Goal: Task Accomplishment & Management: Complete application form

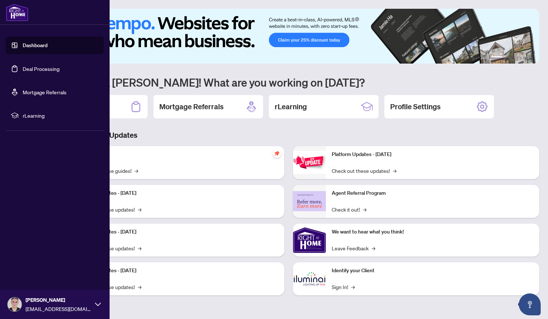
click at [38, 72] on link "Deal Processing" at bounding box center [41, 68] width 37 height 7
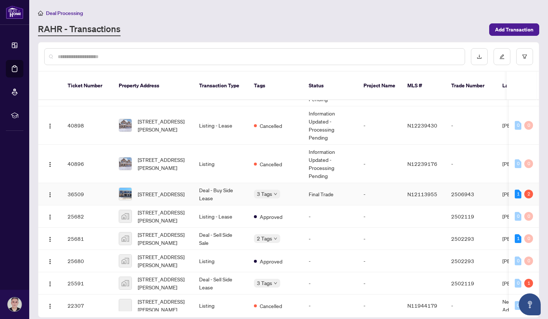
scroll to position [157, 0]
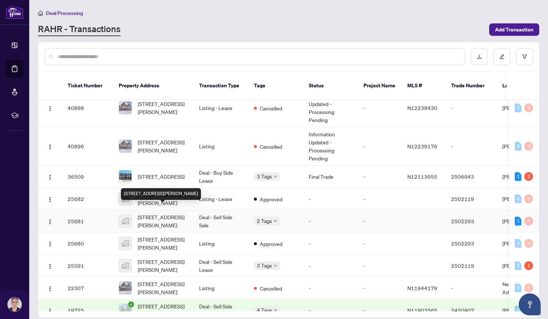
click at [162, 213] on span "[STREET_ADDRESS][PERSON_NAME]" at bounding box center [163, 221] width 50 height 16
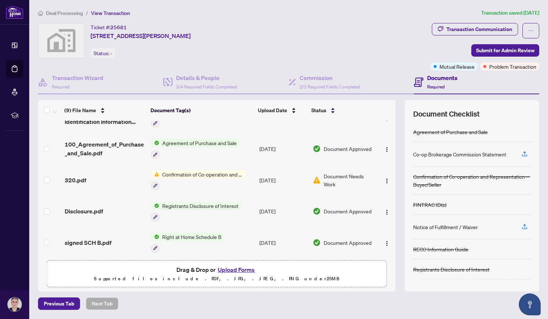
scroll to position [142, 0]
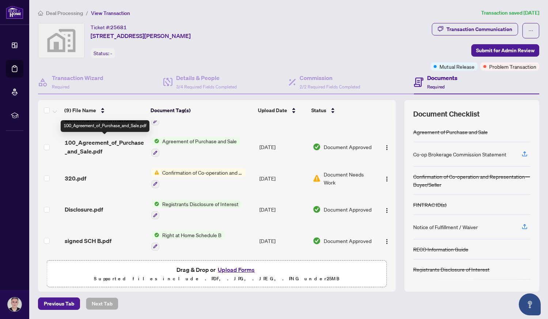
click at [131, 139] on span "100_Agreement_of_Purchase_and_Sale.pdf" at bounding box center [105, 147] width 81 height 18
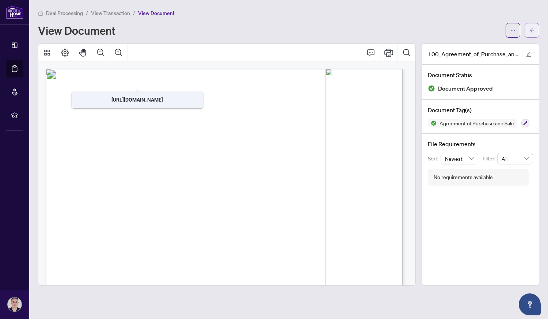
click at [532, 30] on icon "arrow-left" at bounding box center [531, 30] width 5 height 5
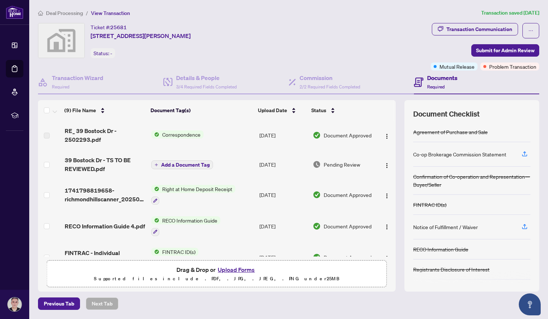
click at [232, 270] on button "Upload Forms" at bounding box center [235, 269] width 41 height 9
click at [230, 269] on button "Upload Forms" at bounding box center [235, 269] width 41 height 9
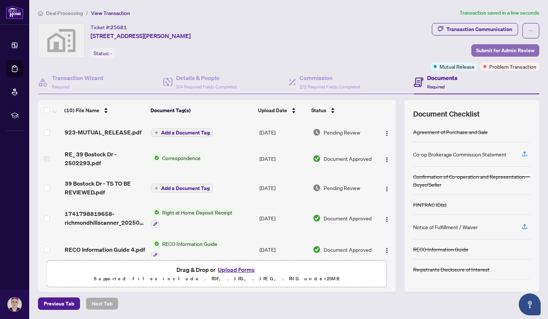
click at [493, 49] on span "Submit for Admin Review" at bounding box center [505, 51] width 58 height 12
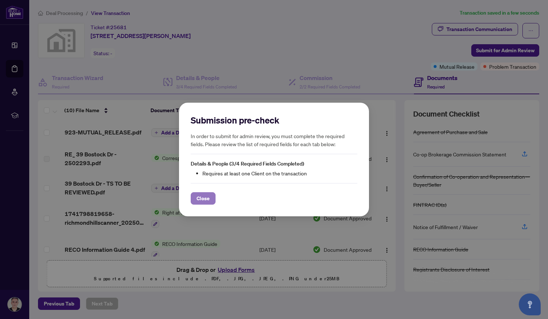
click at [200, 199] on span "Close" at bounding box center [202, 198] width 13 height 12
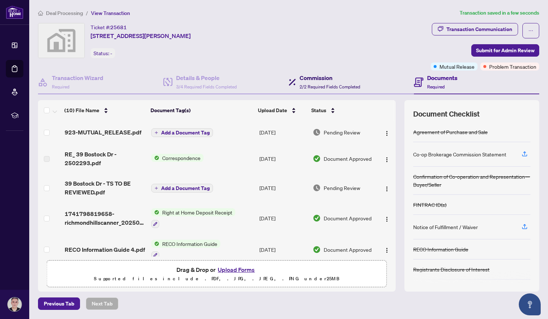
click at [310, 80] on h4 "Commission" at bounding box center [329, 77] width 61 height 9
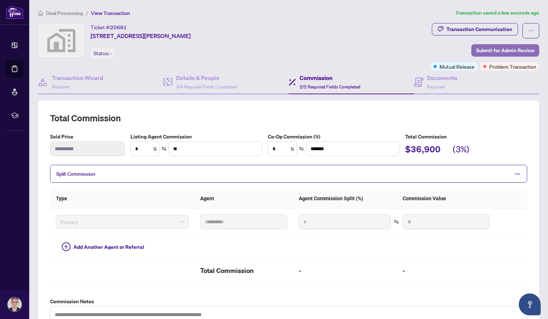
click at [482, 51] on span "Submit for Admin Review" at bounding box center [505, 51] width 58 height 12
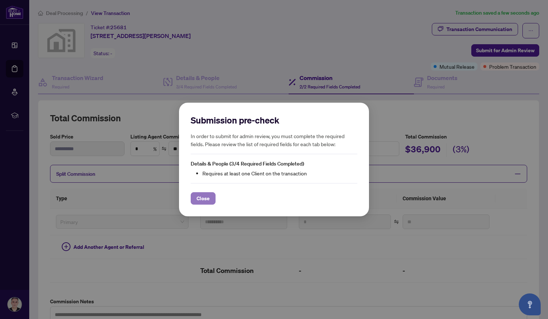
click at [203, 201] on span "Close" at bounding box center [202, 198] width 13 height 12
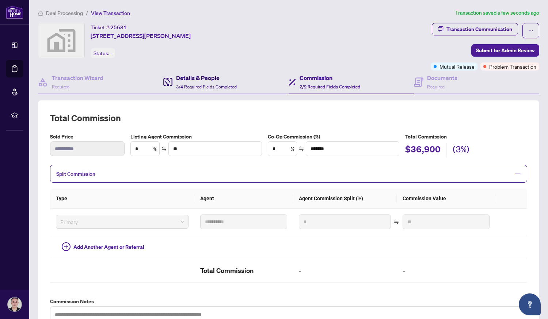
click at [190, 77] on h4 "Details & People" at bounding box center [206, 77] width 61 height 9
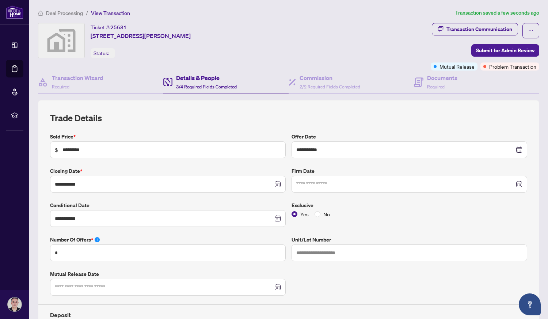
type input "**********"
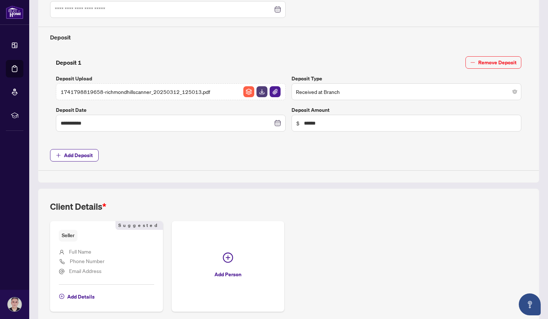
scroll to position [309, 0]
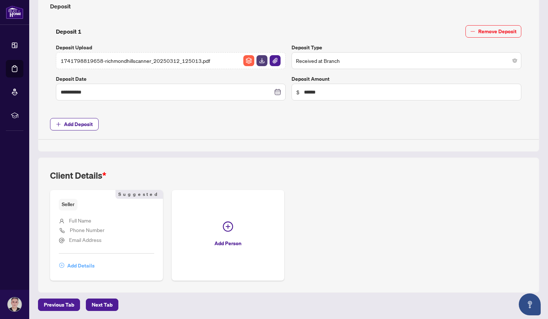
click at [77, 266] on span "Add Details" at bounding box center [80, 266] width 27 height 12
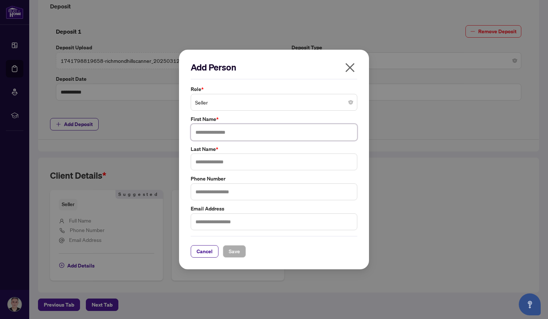
click at [226, 135] on input "text" at bounding box center [274, 132] width 167 height 17
type input "***"
type input "******"
click at [232, 194] on input "text" at bounding box center [274, 191] width 167 height 17
type input "**********"
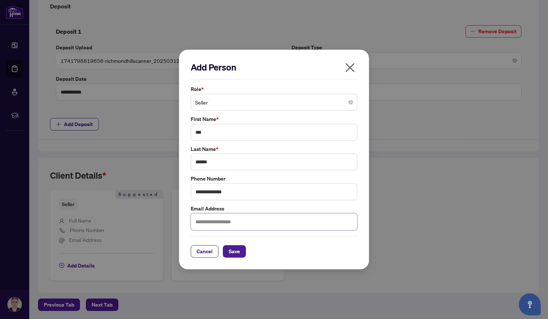
click at [229, 226] on input "text" at bounding box center [274, 221] width 167 height 17
type input "**********"
click at [236, 251] on span "Save" at bounding box center [234, 251] width 11 height 12
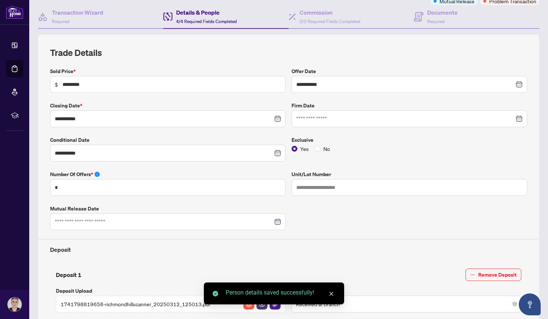
scroll to position [0, 0]
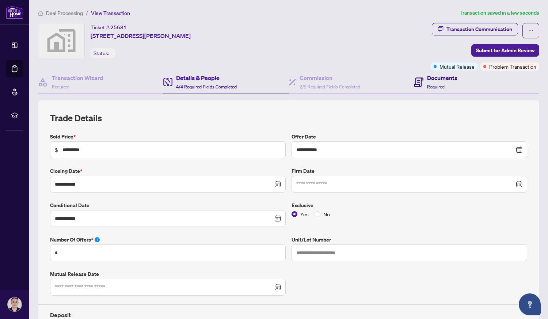
click at [439, 80] on h4 "Documents" at bounding box center [442, 77] width 30 height 9
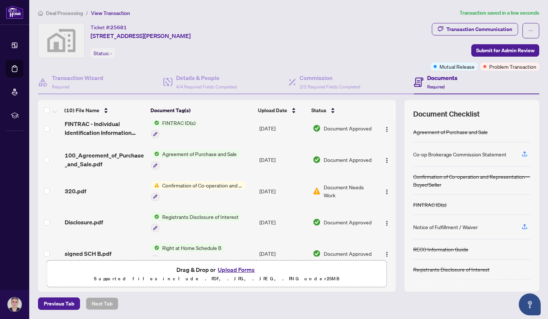
scroll to position [165, 0]
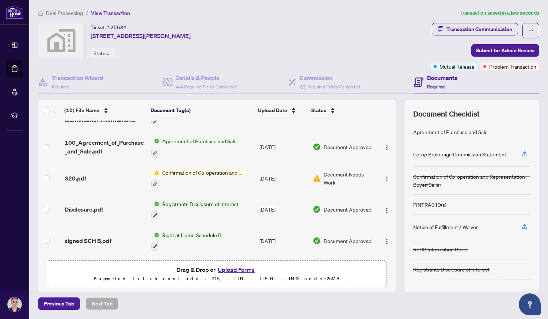
click at [228, 170] on span "Confirmation of Co-operation and Representation—Buyer/Seller" at bounding box center [202, 172] width 87 height 8
click at [316, 176] on img at bounding box center [317, 178] width 8 height 8
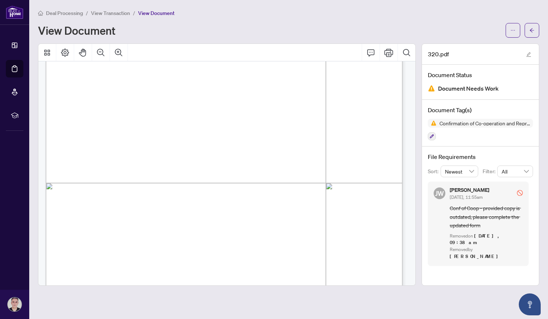
scroll to position [726, 0]
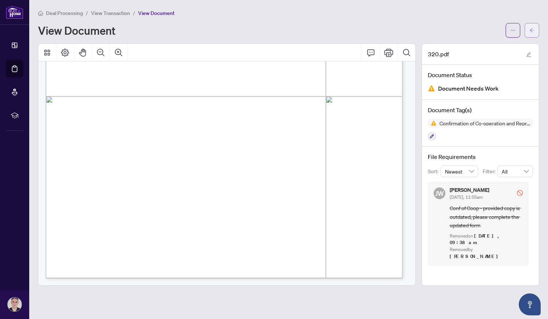
click at [531, 32] on span "button" at bounding box center [531, 30] width 5 height 12
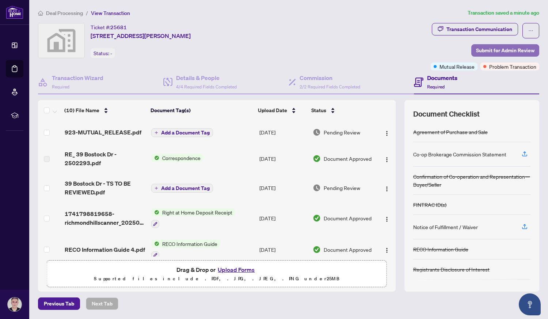
click at [524, 50] on span "Submit for Admin Review" at bounding box center [505, 51] width 58 height 12
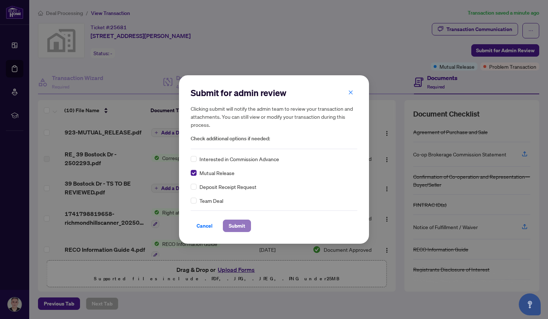
click at [240, 227] on span "Submit" at bounding box center [237, 226] width 16 height 12
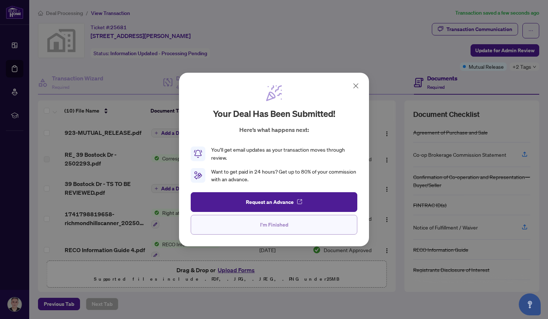
click at [275, 223] on span "I'm Finished" at bounding box center [274, 225] width 28 height 12
